Goal: Find specific page/section

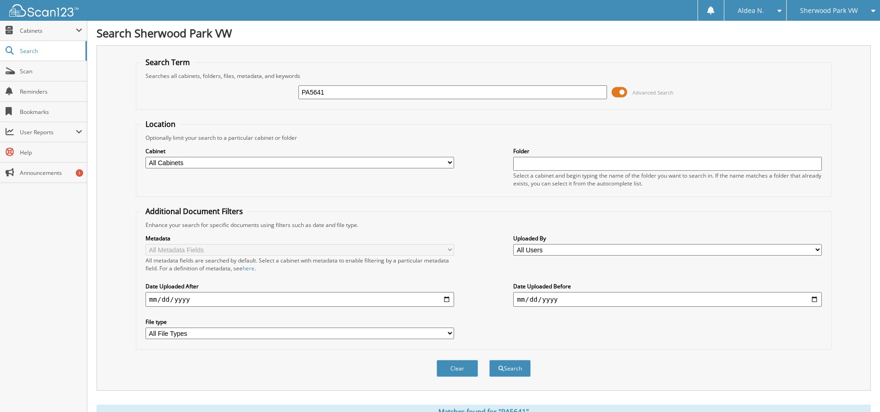
click at [334, 114] on form "Search Term Searches all cabinets, folders, files, metadata, and keywords PA564…" at bounding box center [484, 222] width 696 height 330
drag, startPoint x: 337, startPoint y: 94, endPoint x: 250, endPoint y: 83, distance: 88.1
click at [250, 83] on div "PA5641 Advanced Search" at bounding box center [483, 92] width 685 height 25
type input "PW5800"
click at [508, 369] on button "Search" at bounding box center [510, 368] width 42 height 17
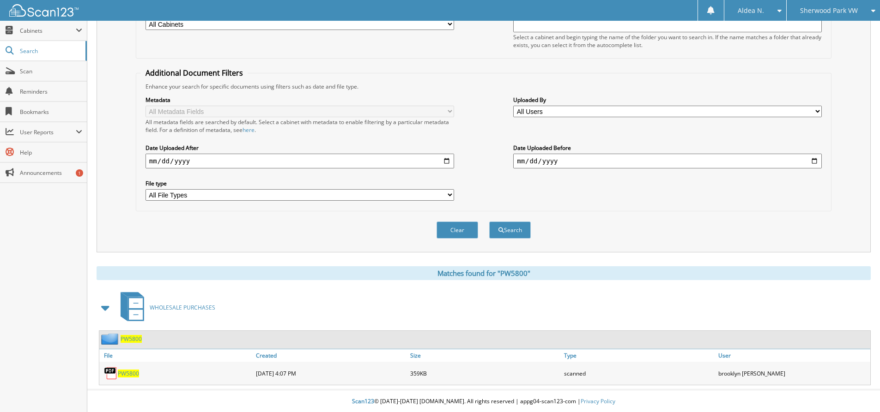
scroll to position [140, 0]
click at [129, 370] on span "PW5800" at bounding box center [128, 373] width 21 height 8
